Goal: Navigation & Orientation: Find specific page/section

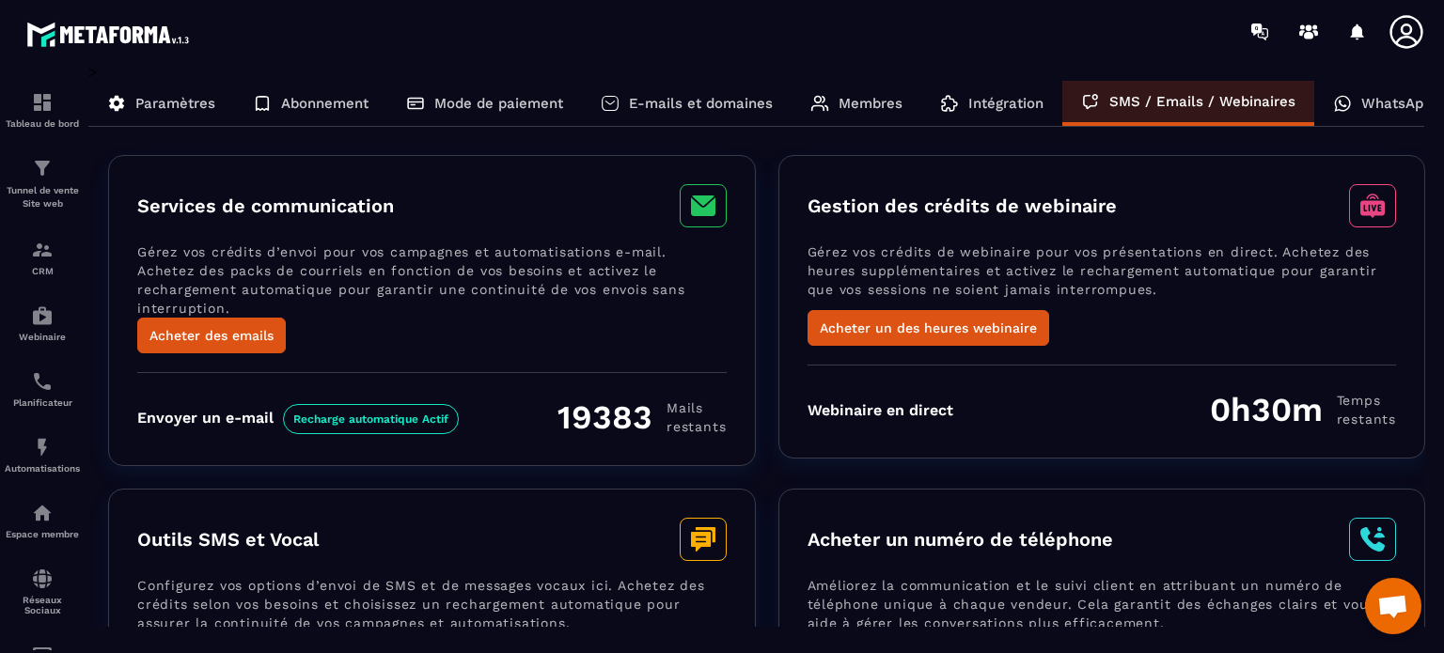
click at [968, 100] on p "Intégration" at bounding box center [1005, 103] width 75 height 17
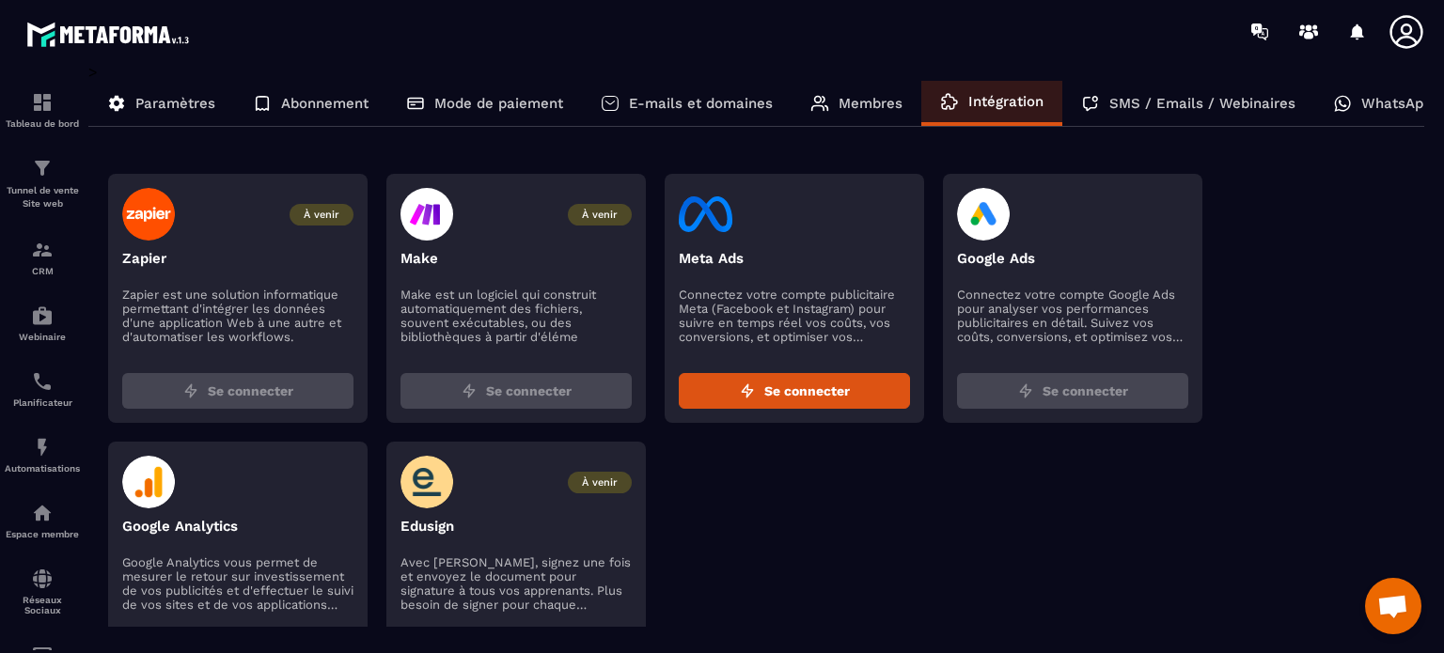
click at [862, 102] on p "Membres" at bounding box center [870, 103] width 64 height 17
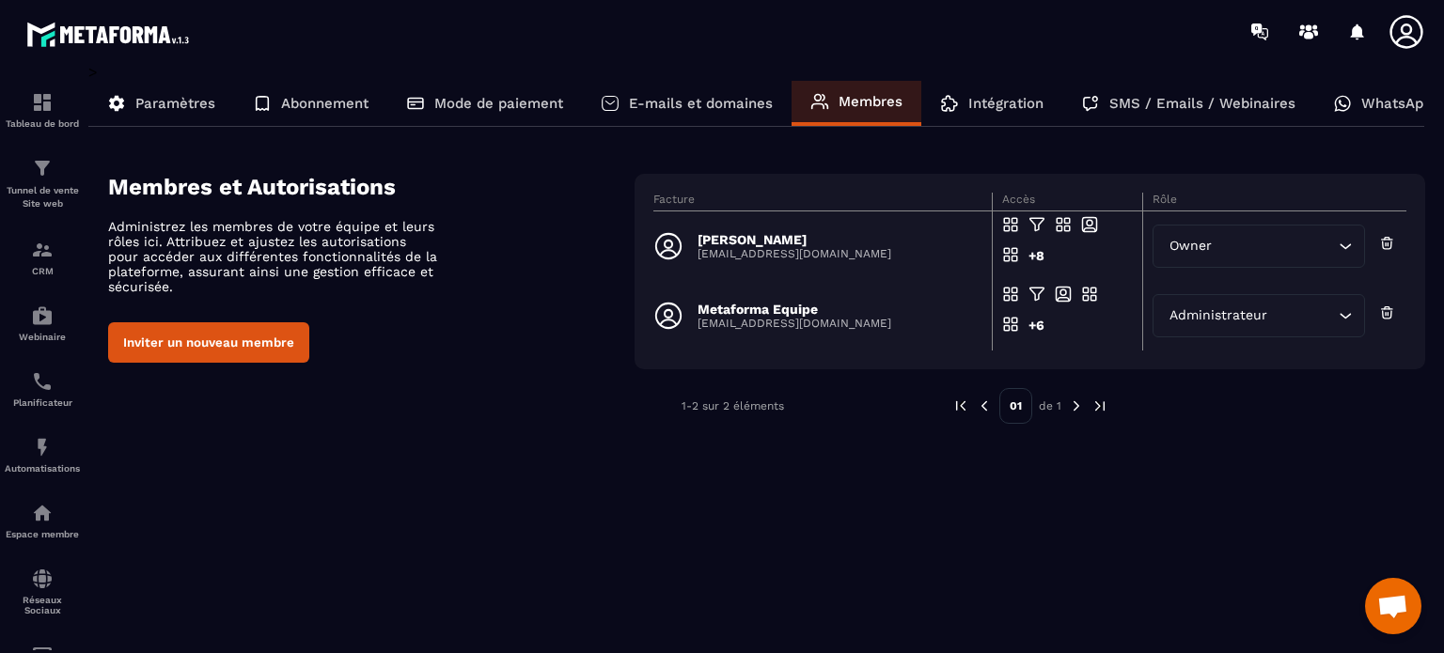
click at [1350, 251] on icon "Search for option" at bounding box center [1344, 246] width 19 height 19
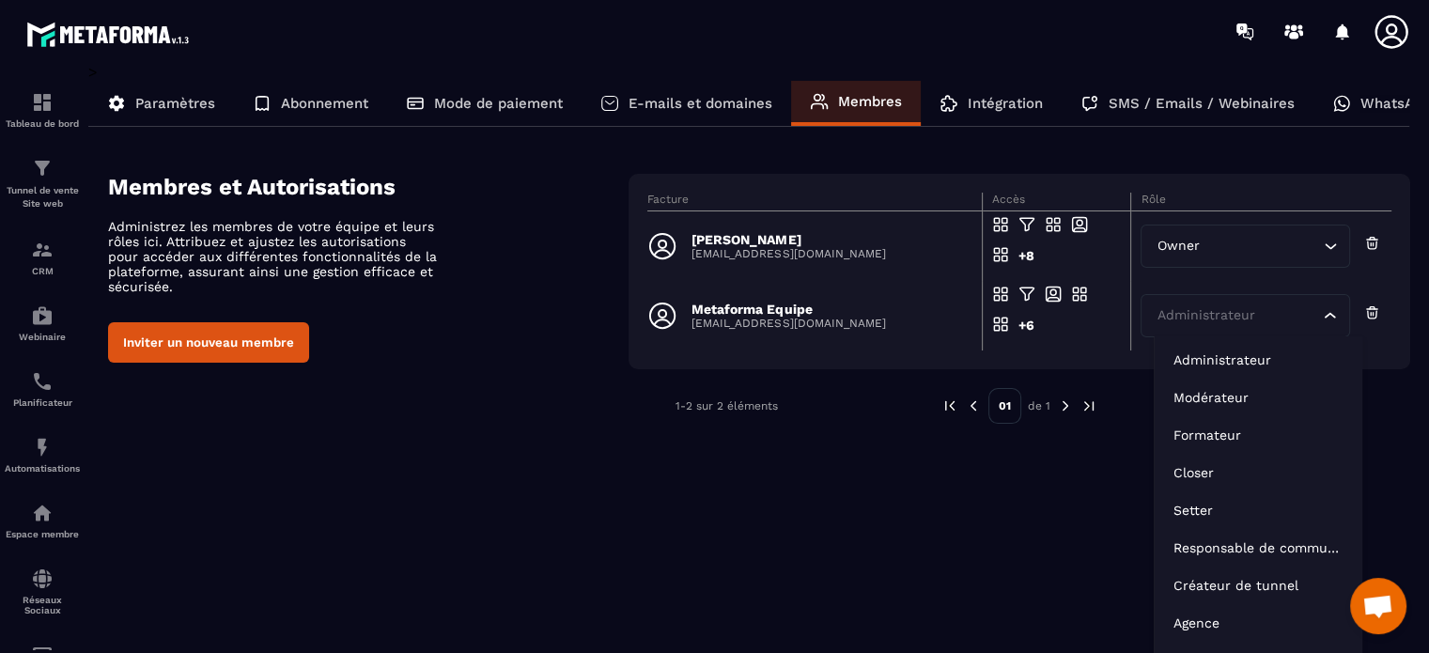
click at [1345, 316] on div "Administrateur Loading..." at bounding box center [1245, 315] width 209 height 43
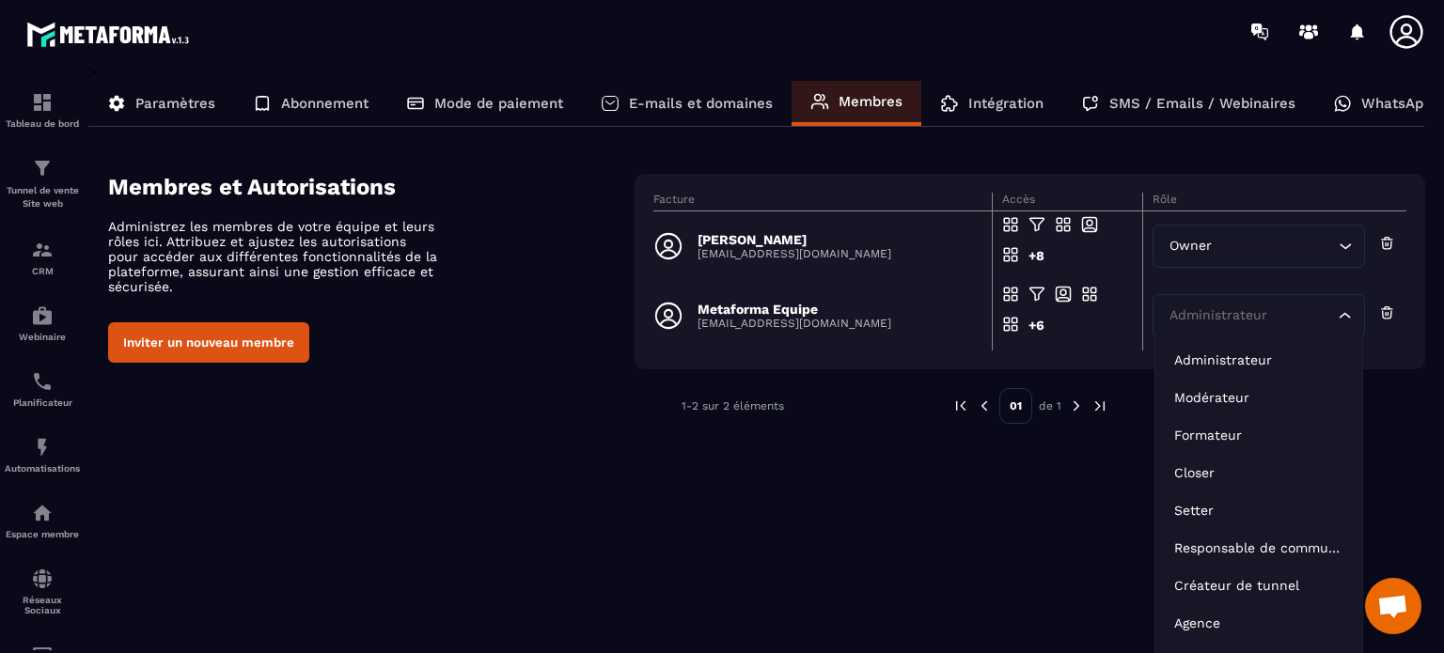
click at [802, 508] on div "> Paramètres Abonnement Mode de paiement E-mails et domaines Membres Intégratio…" at bounding box center [756, 345] width 1336 height 564
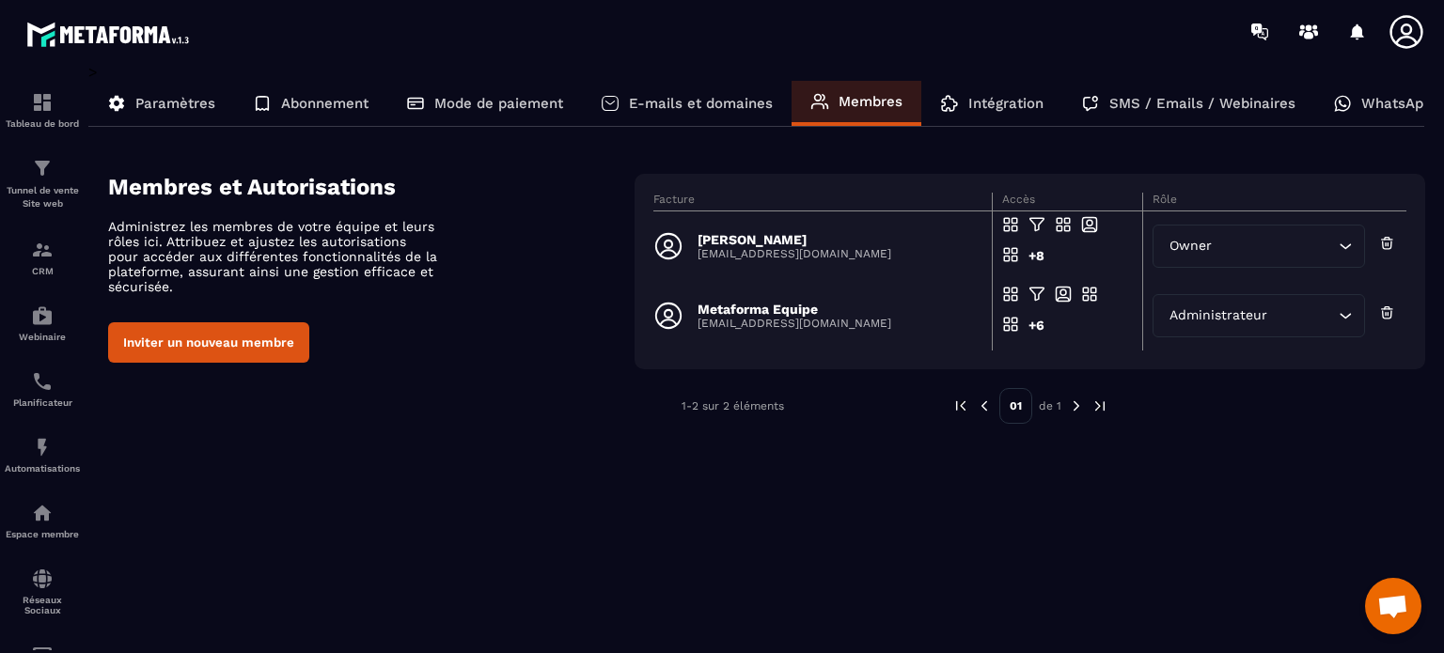
click at [668, 242] on icon at bounding box center [668, 246] width 30 height 30
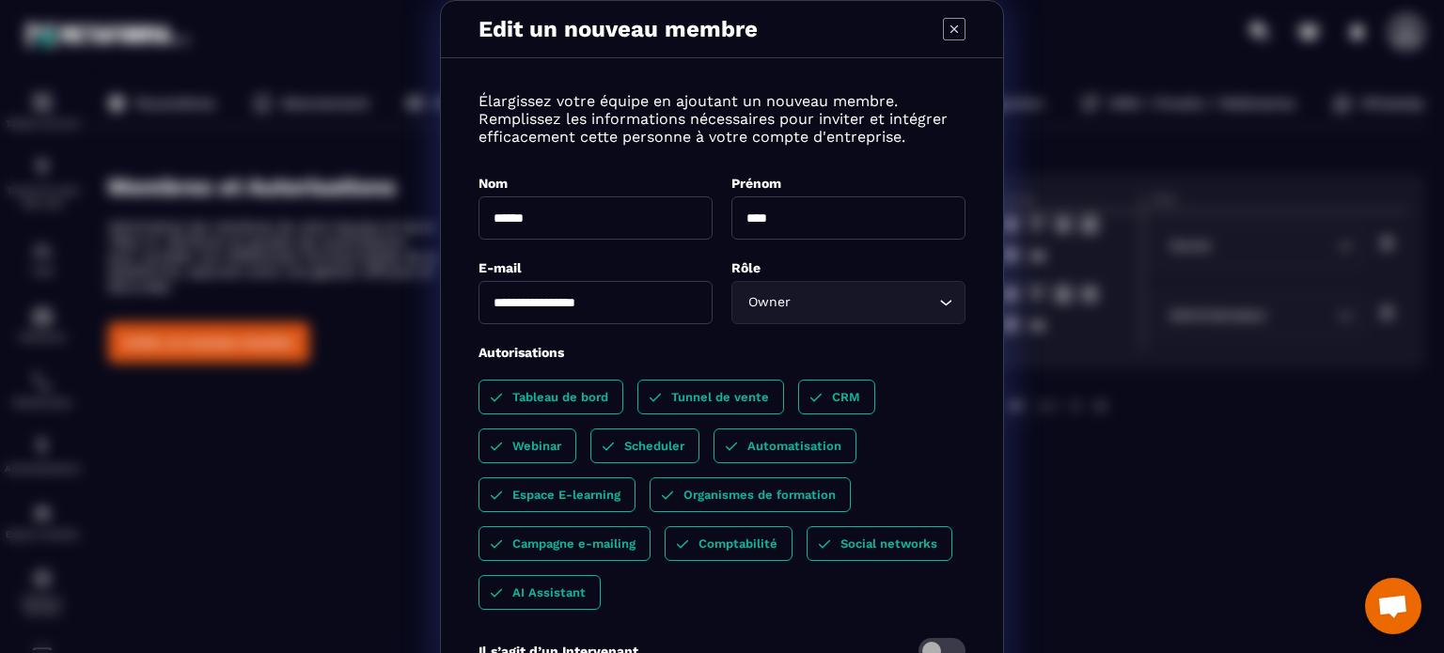
click at [946, 27] on icon "Modal window" at bounding box center [954, 29] width 23 height 23
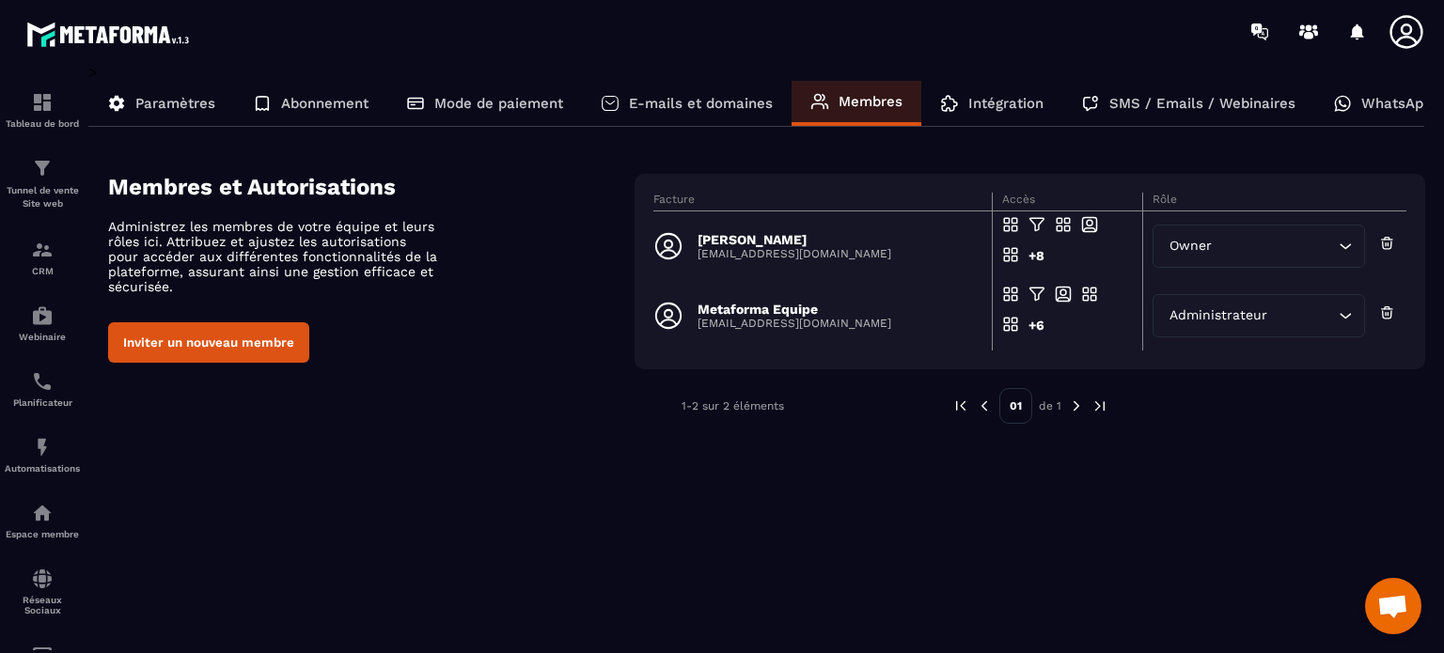
click at [143, 101] on p "Paramètres" at bounding box center [175, 103] width 80 height 17
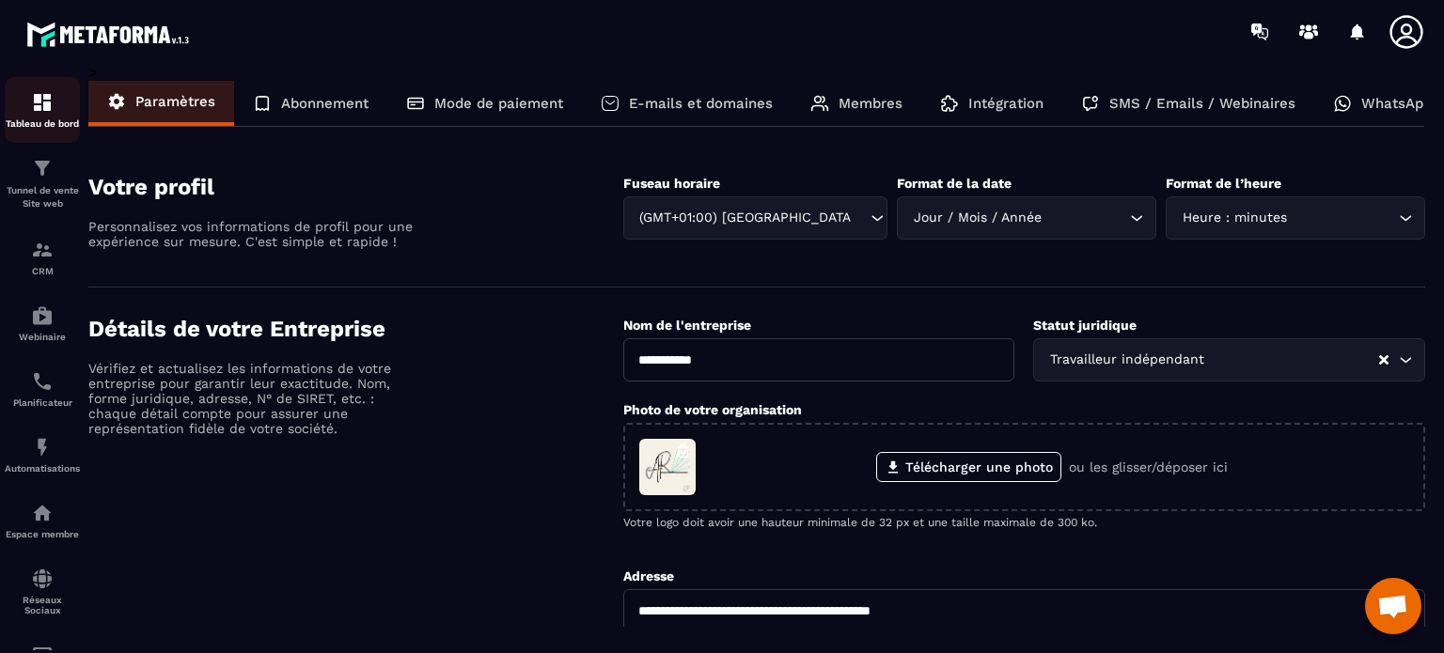
click at [34, 113] on img at bounding box center [42, 102] width 23 height 23
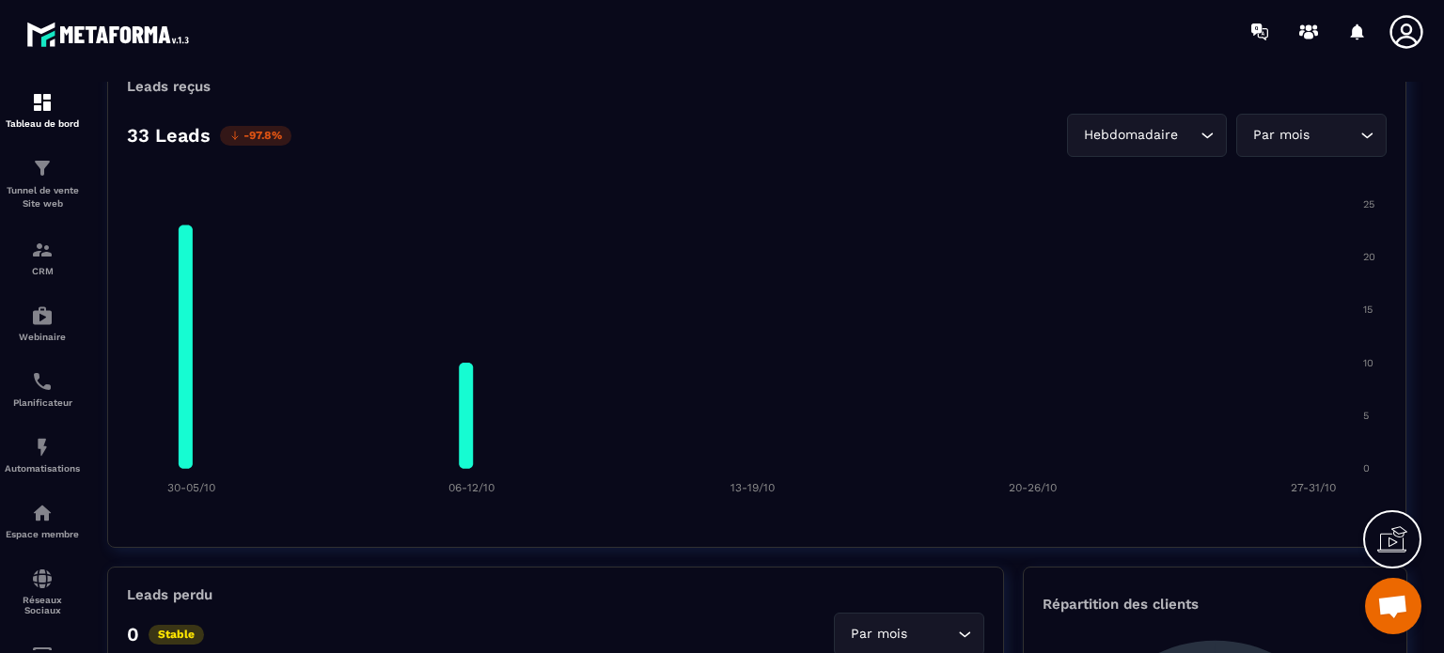
scroll to position [1410, 0]
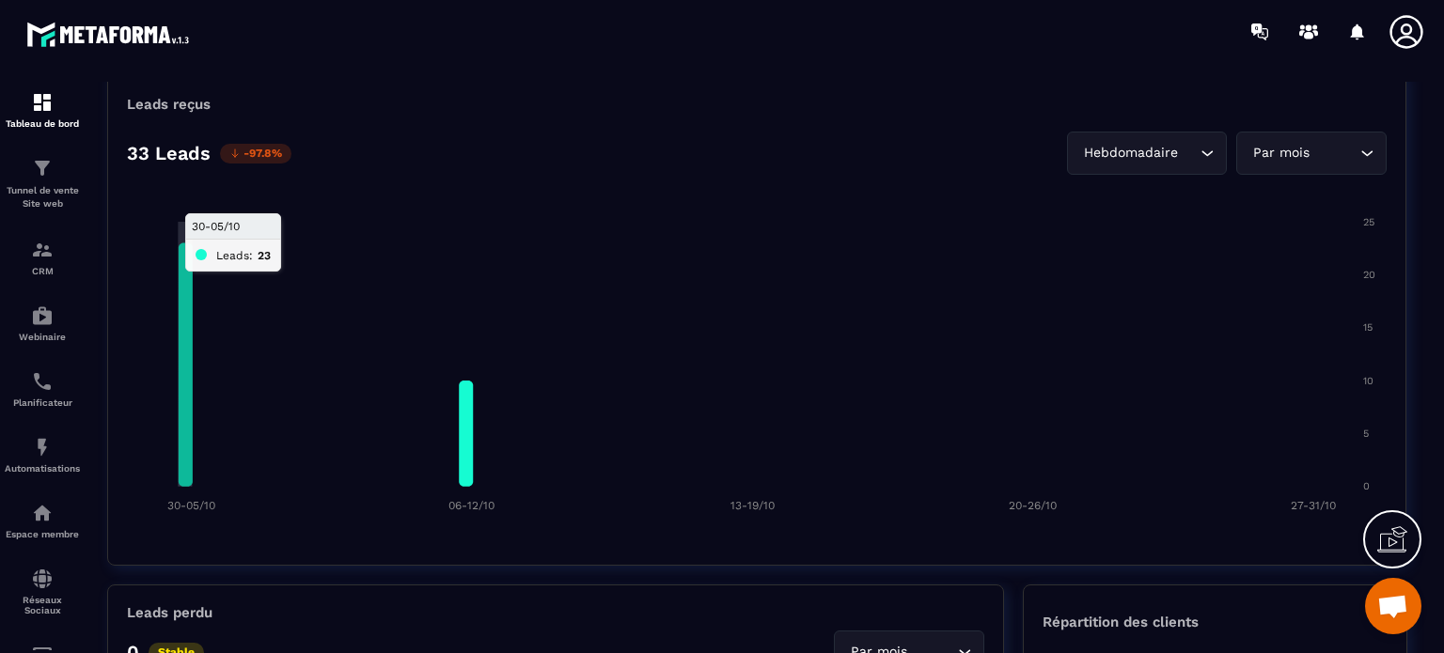
click at [180, 369] on icon at bounding box center [186, 364] width 14 height 243
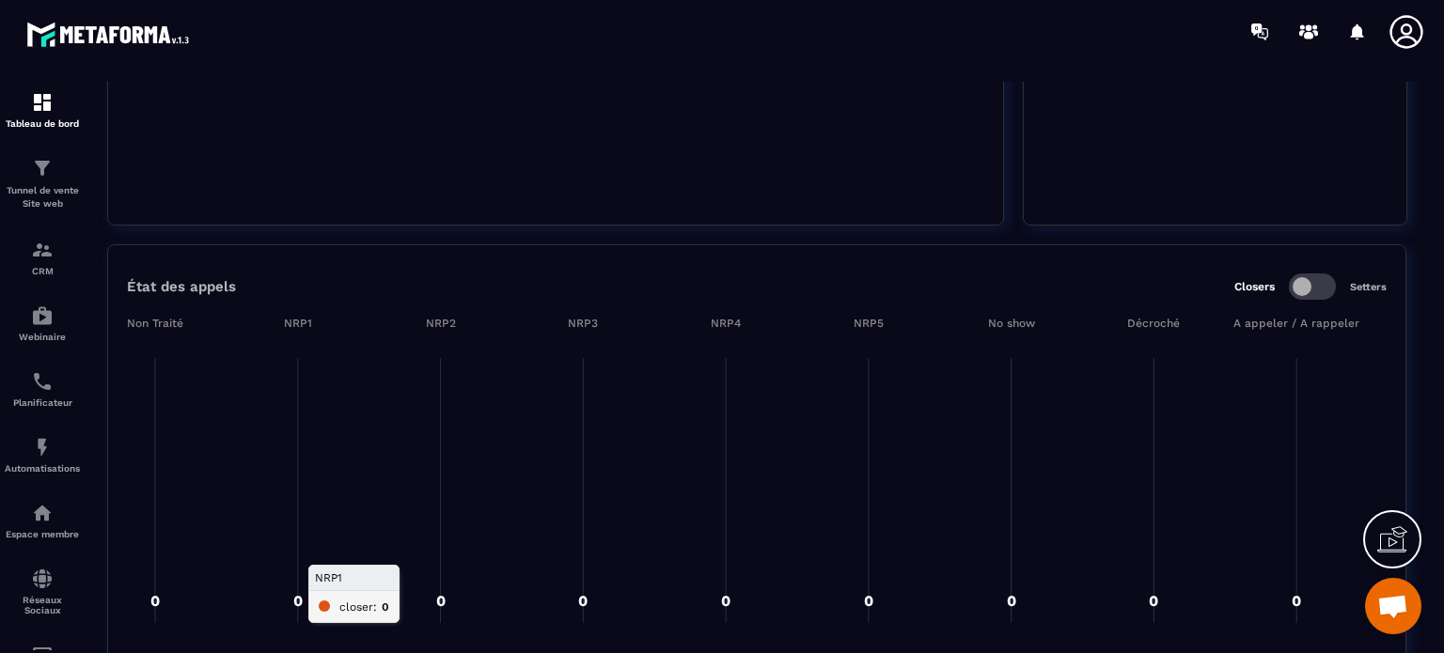
scroll to position [2519, 0]
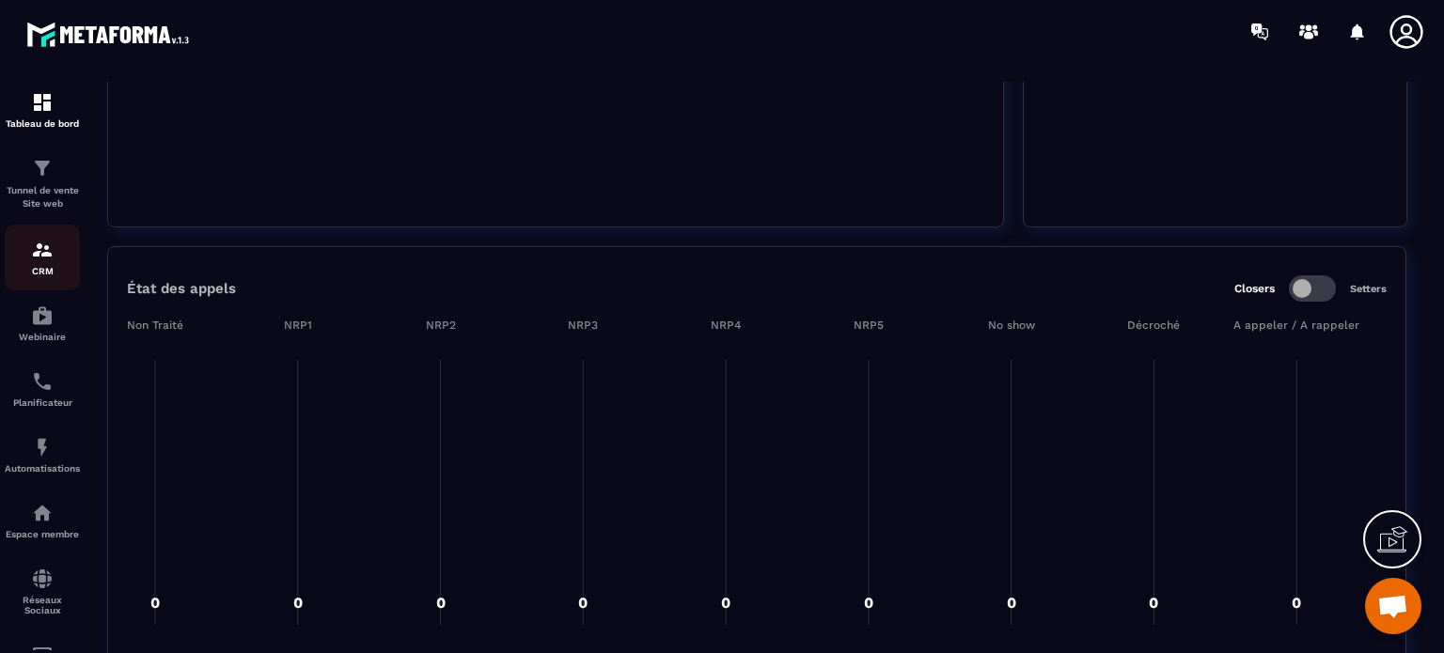
click at [33, 256] on img at bounding box center [42, 250] width 23 height 23
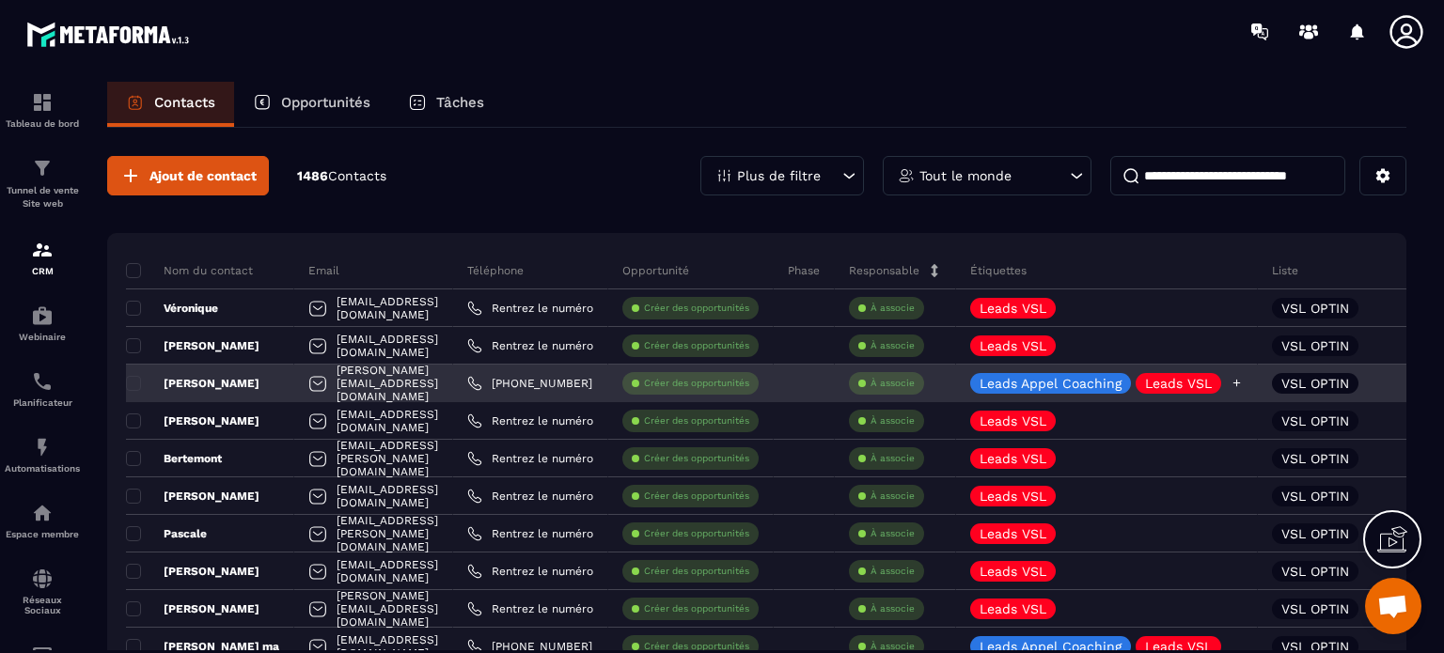
click at [1241, 383] on icon at bounding box center [1237, 384] width 8 height 8
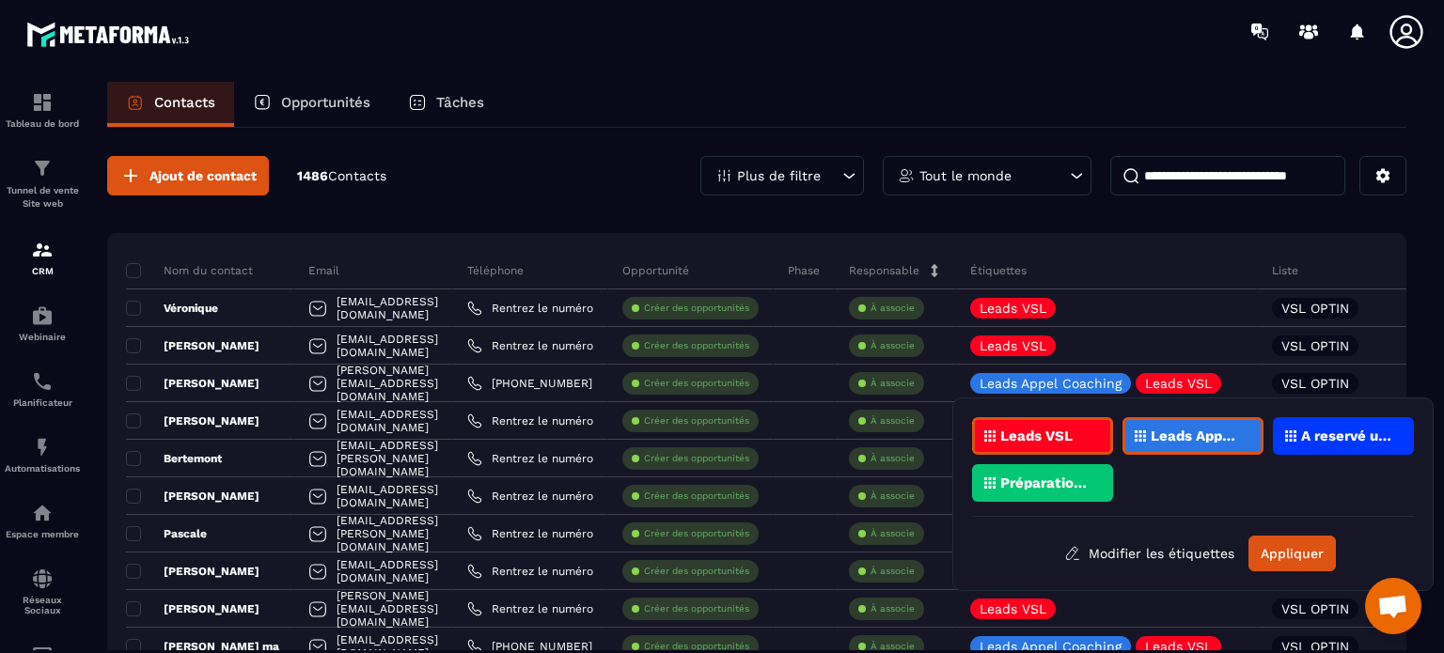
click at [810, 22] on div at bounding box center [832, 31] width 1223 height 63
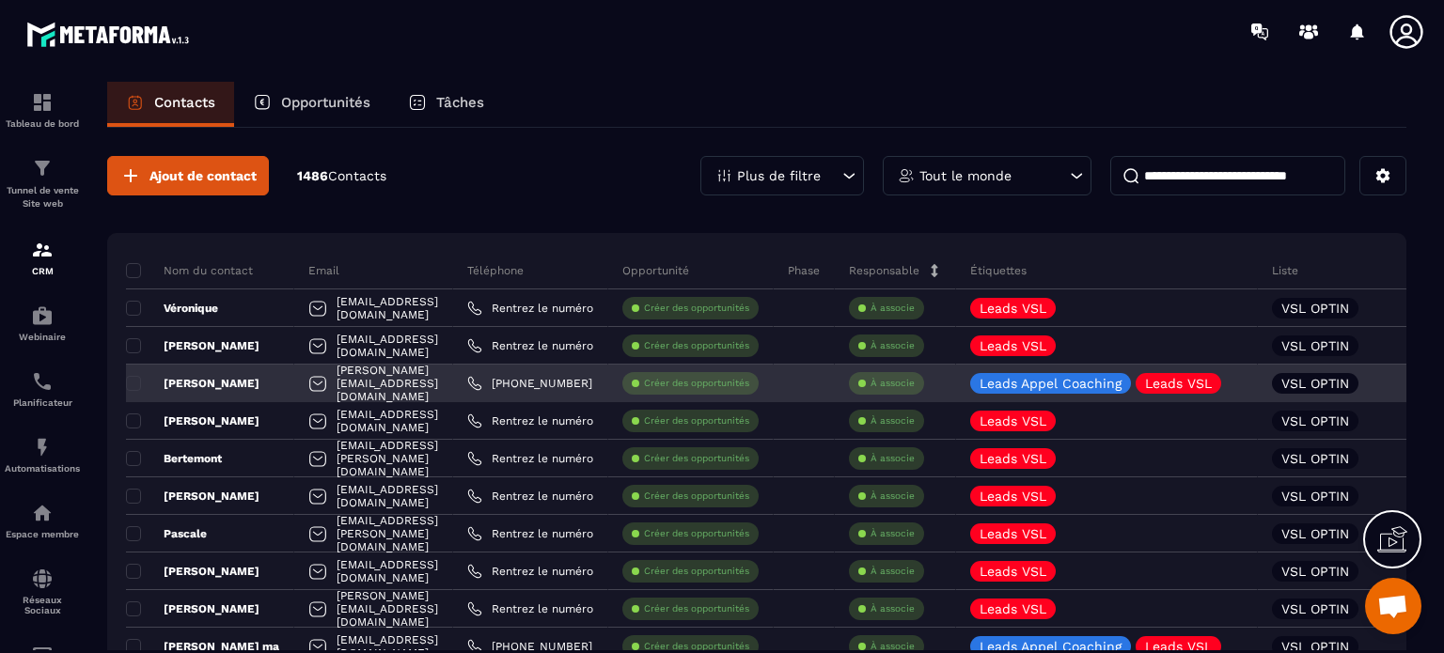
click at [188, 383] on p "[PERSON_NAME]" at bounding box center [192, 383] width 133 height 15
